Goal: Task Accomplishment & Management: Complete application form

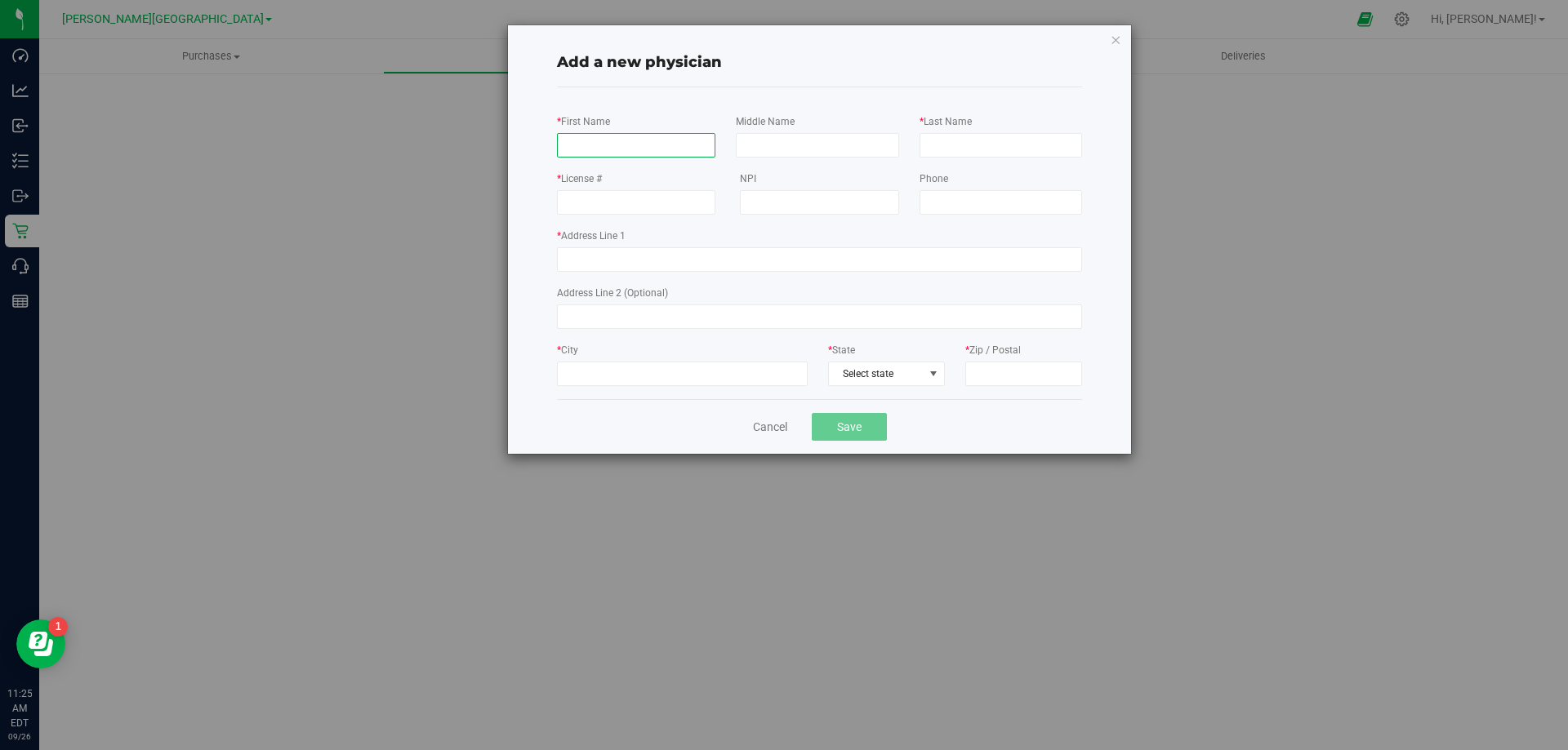
click at [641, 147] on input "* First Name" at bounding box center [636, 145] width 158 height 24
paste input "[PERSON_NAME]"
type input "[PERSON_NAME]"
click at [966, 145] on input "* Last Name" at bounding box center [1000, 145] width 162 height 24
paste input "[PERSON_NAME]"
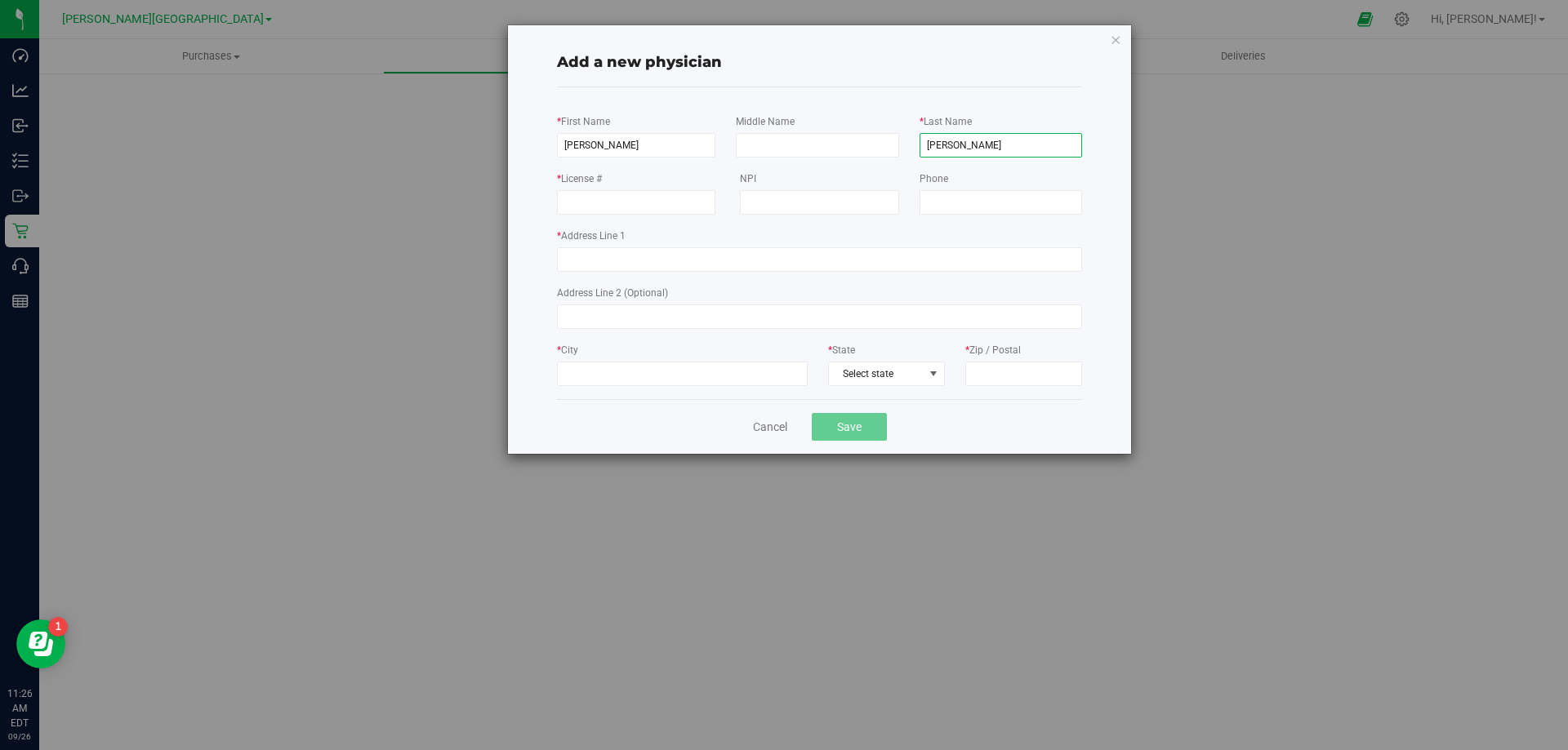
type input "[PERSON_NAME]"
click at [631, 205] on input "* License #" at bounding box center [636, 202] width 158 height 24
paste input "ME114065"
type input "ME114065"
click at [667, 261] on input "* Address Line 1" at bounding box center [819, 259] width 525 height 24
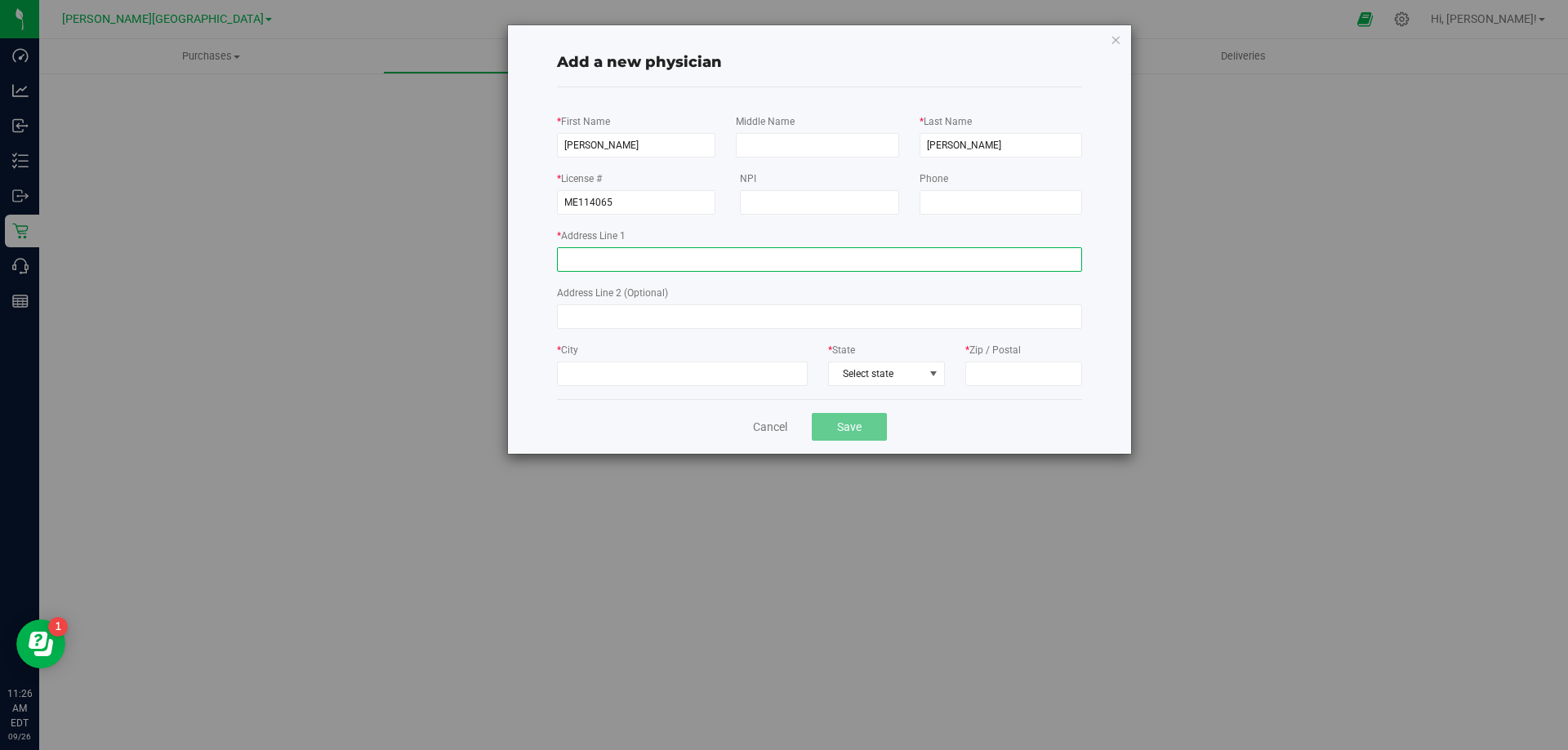
paste input "[STREET_ADDRESS]"
type input "[STREET_ADDRESS]"
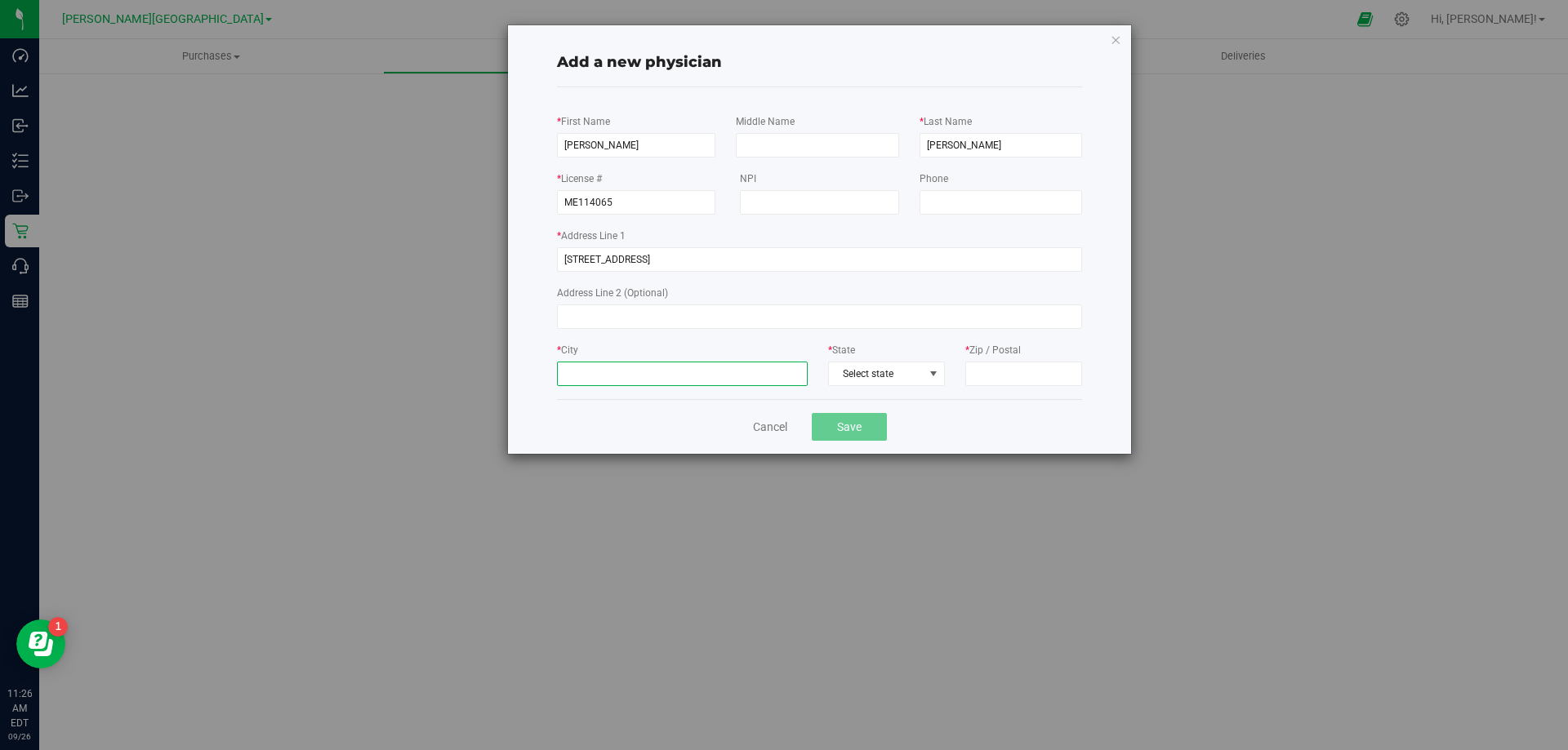
click at [645, 363] on input "* City" at bounding box center [682, 373] width 250 height 24
paste input "TALLAHASSEE,"
type input "TALLAHASSEE,"
click at [982, 372] on input "* Zip / Postal" at bounding box center [1023, 373] width 116 height 24
paste input "32312"
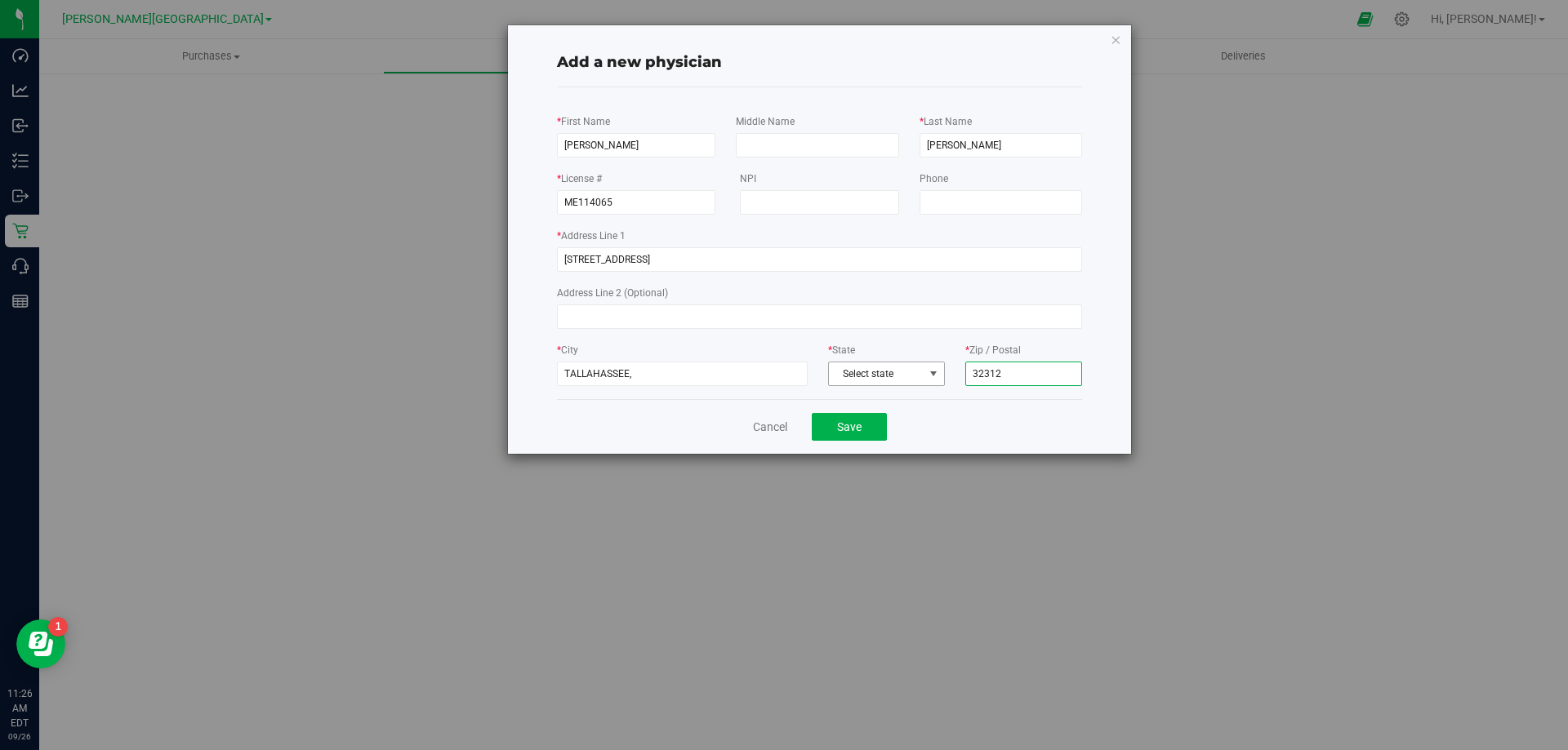
type input "32312"
click at [935, 376] on span at bounding box center [933, 374] width 13 height 13
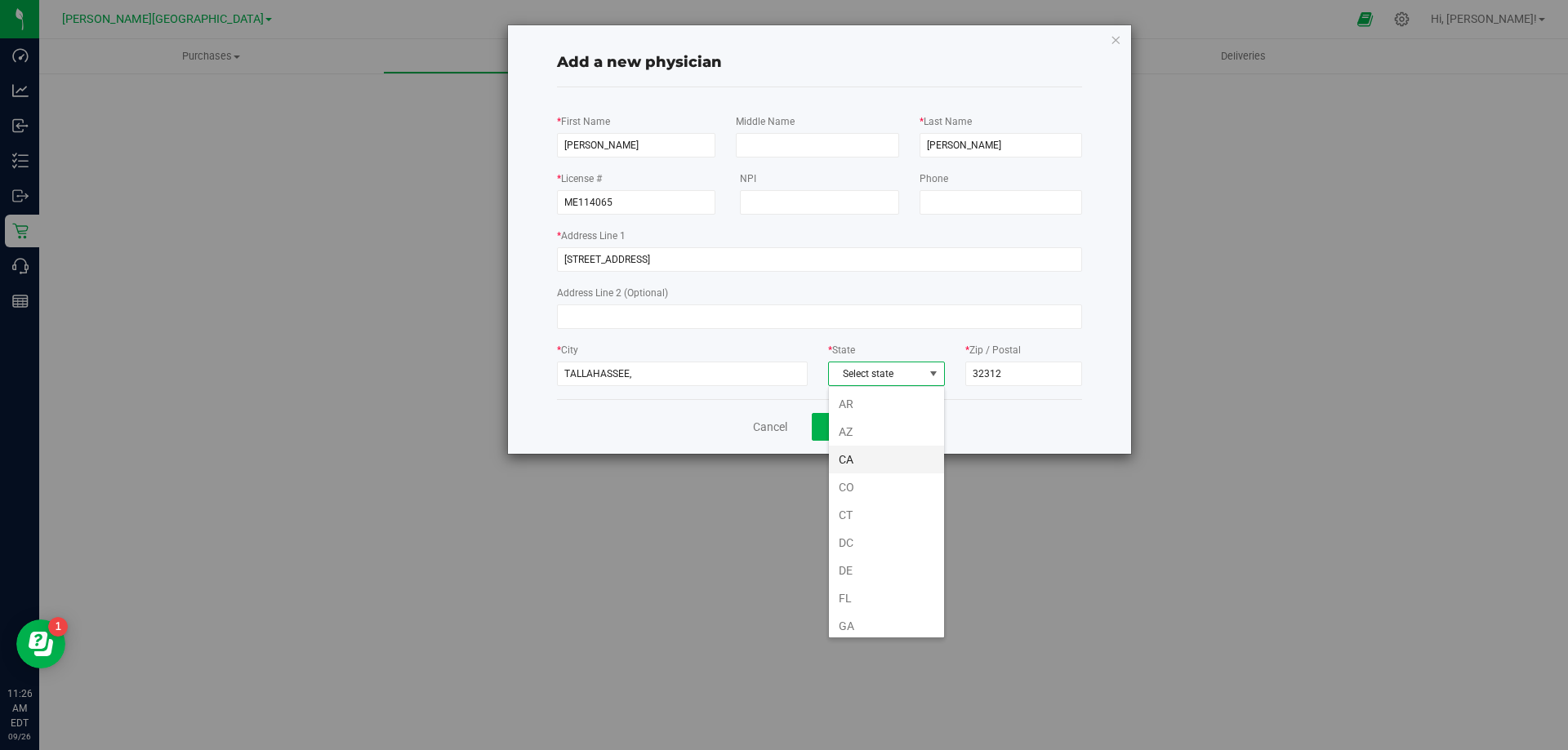
scroll to position [81, 0]
click at [870, 568] on li "FL" at bounding box center [886, 570] width 115 height 27
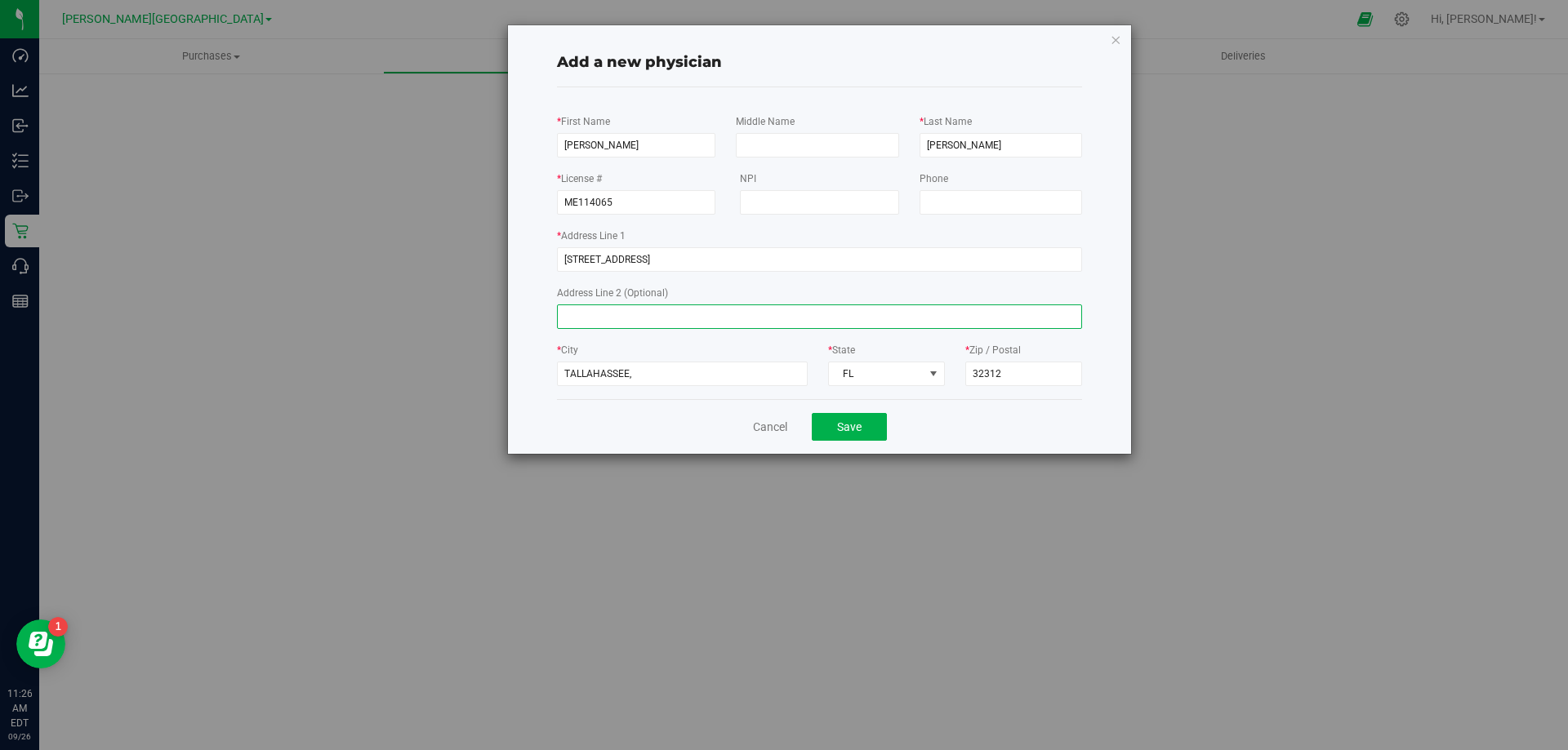
click at [670, 317] on input "Address Line 2 (Optional)" at bounding box center [819, 316] width 525 height 24
paste input "SUITE 301"
type input "SUITE 301"
click at [957, 208] on input "tel" at bounding box center [1000, 202] width 162 height 24
paste input "[PHONE_NUMBER]"
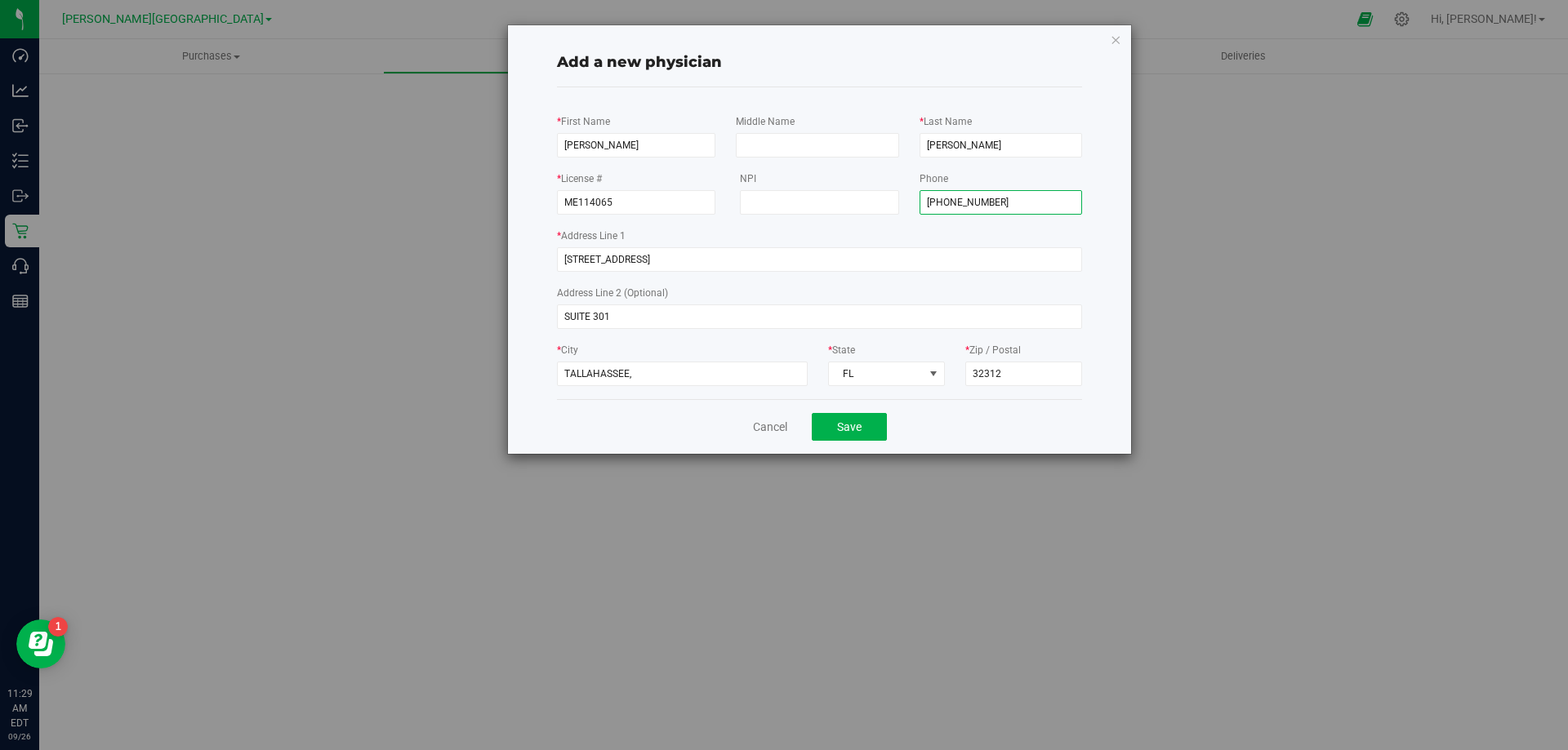
type input "[PHONE_NUMBER]"
click at [837, 426] on button "Save" at bounding box center [849, 427] width 75 height 27
